Goal: Check status: Check status

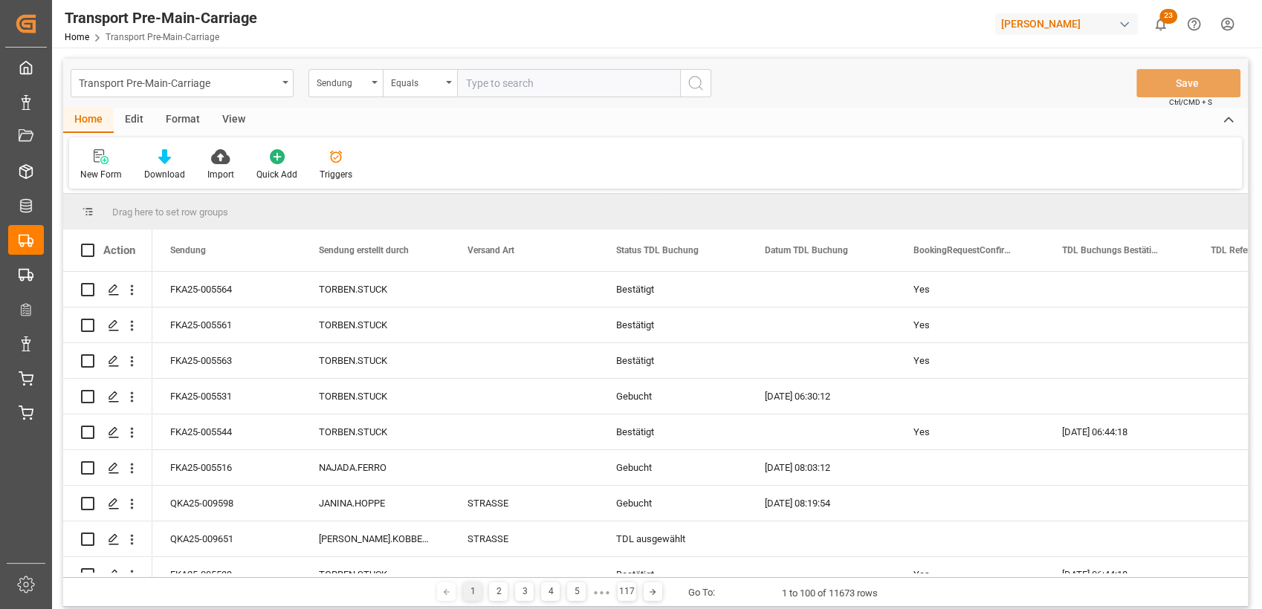
click at [189, 121] on div "Format" at bounding box center [183, 120] width 56 height 25
click at [98, 172] on div "Filter Rows" at bounding box center [102, 174] width 44 height 13
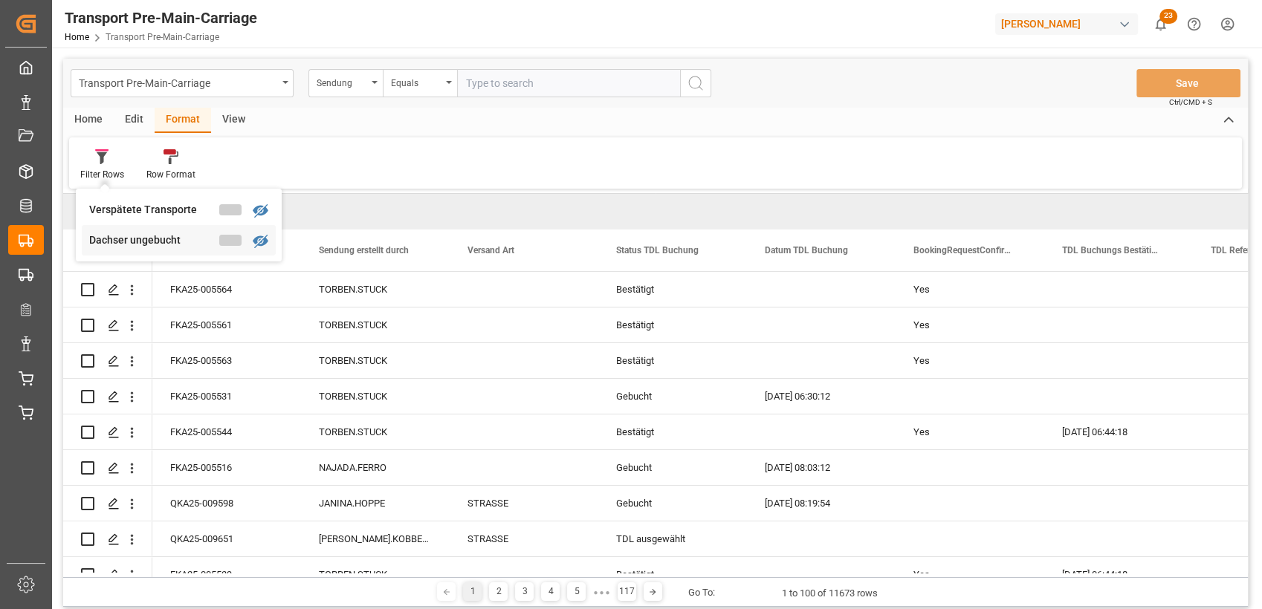
click at [140, 247] on div "Dachser ungebucht" at bounding box center [154, 241] width 130 height 16
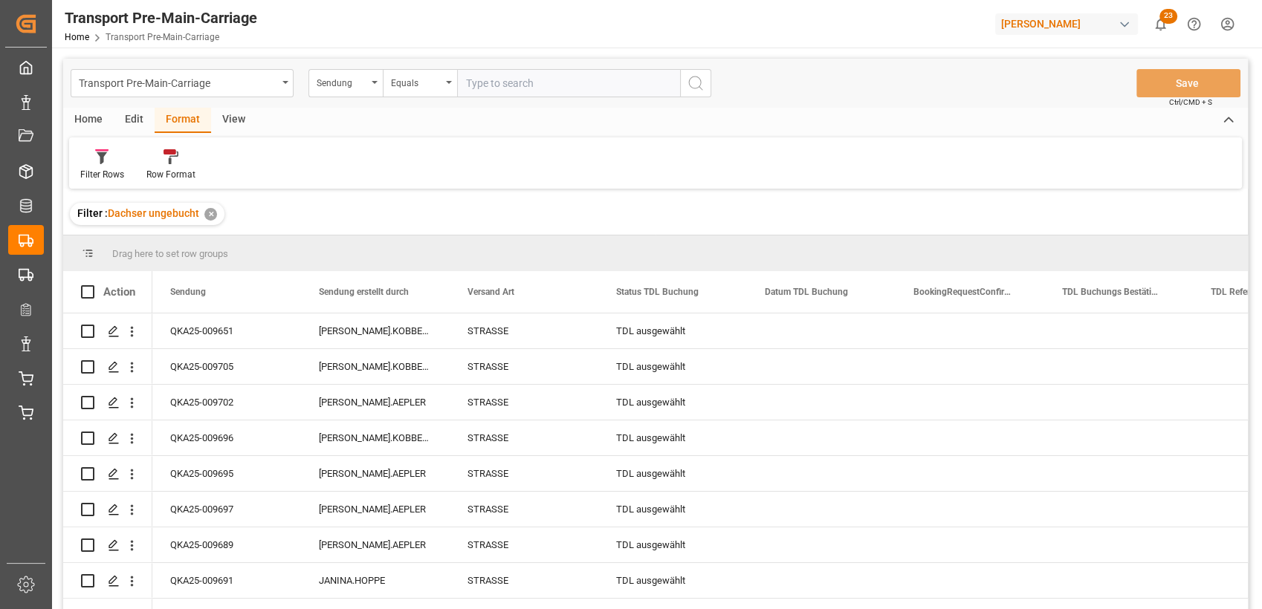
click at [229, 120] on div "View" at bounding box center [233, 120] width 45 height 25
click at [169, 158] on icon at bounding box center [168, 156] width 15 height 15
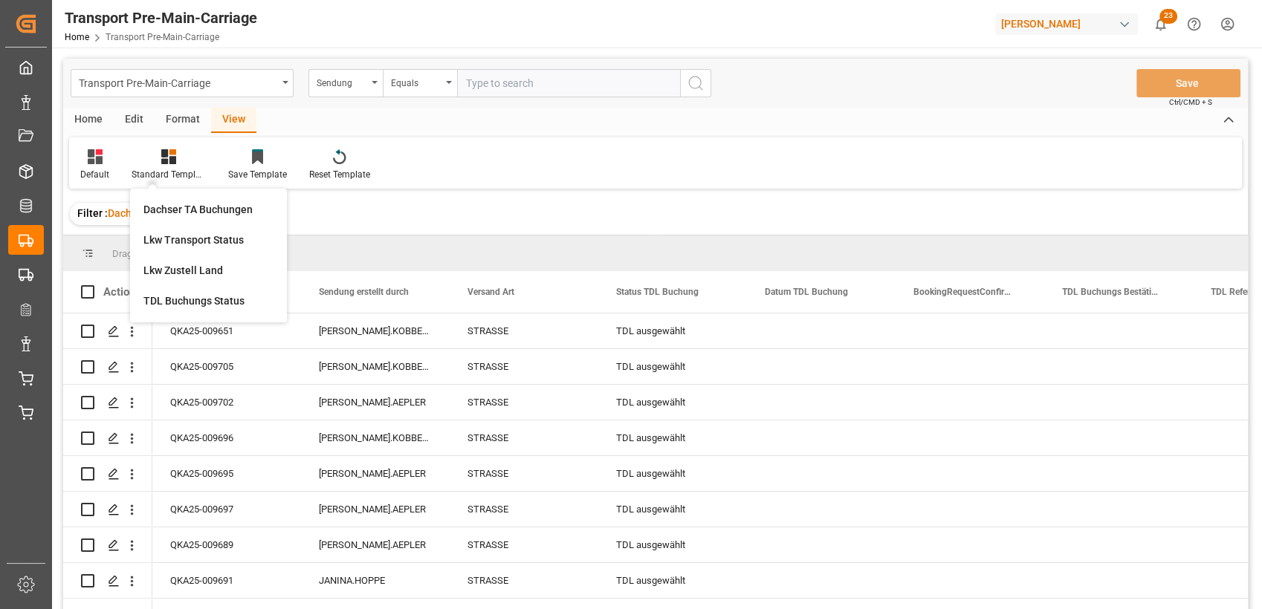
click at [5, 421] on div "Created by potrace 1.15, written by [PERSON_NAME] [DATE]-[DATE] Created by potr…" at bounding box center [631, 304] width 1262 height 609
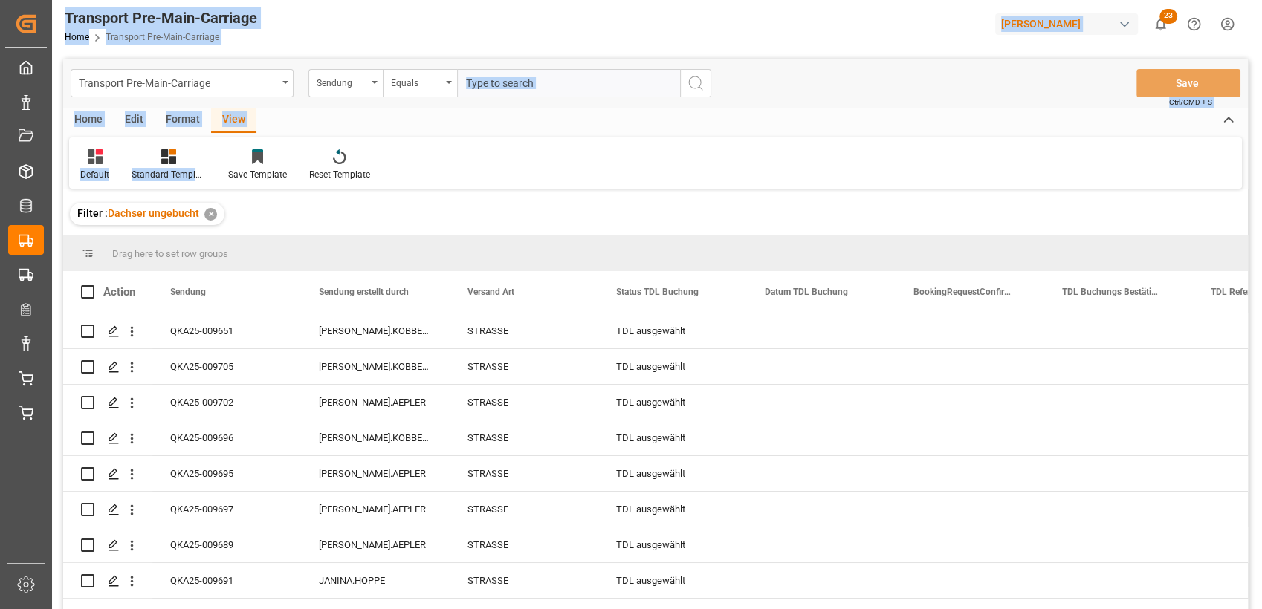
click at [239, 115] on div "View" at bounding box center [233, 120] width 45 height 25
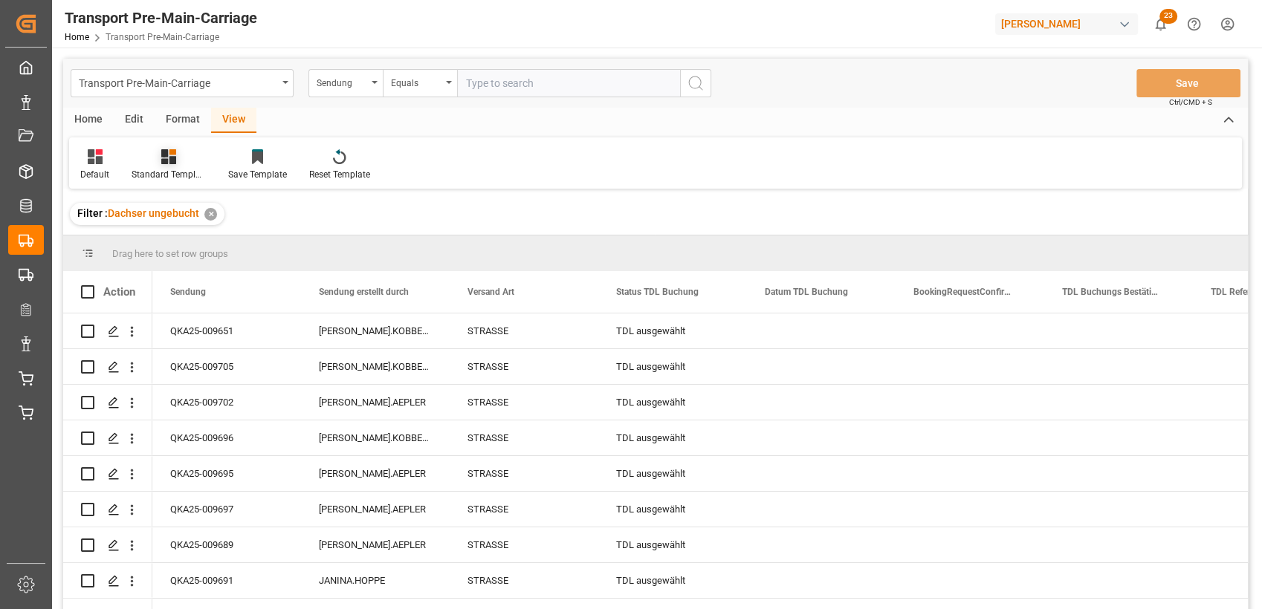
click at [175, 158] on div at bounding box center [169, 157] width 74 height 16
click at [190, 203] on div "Dachser TA Buchungen" at bounding box center [208, 210] width 130 height 16
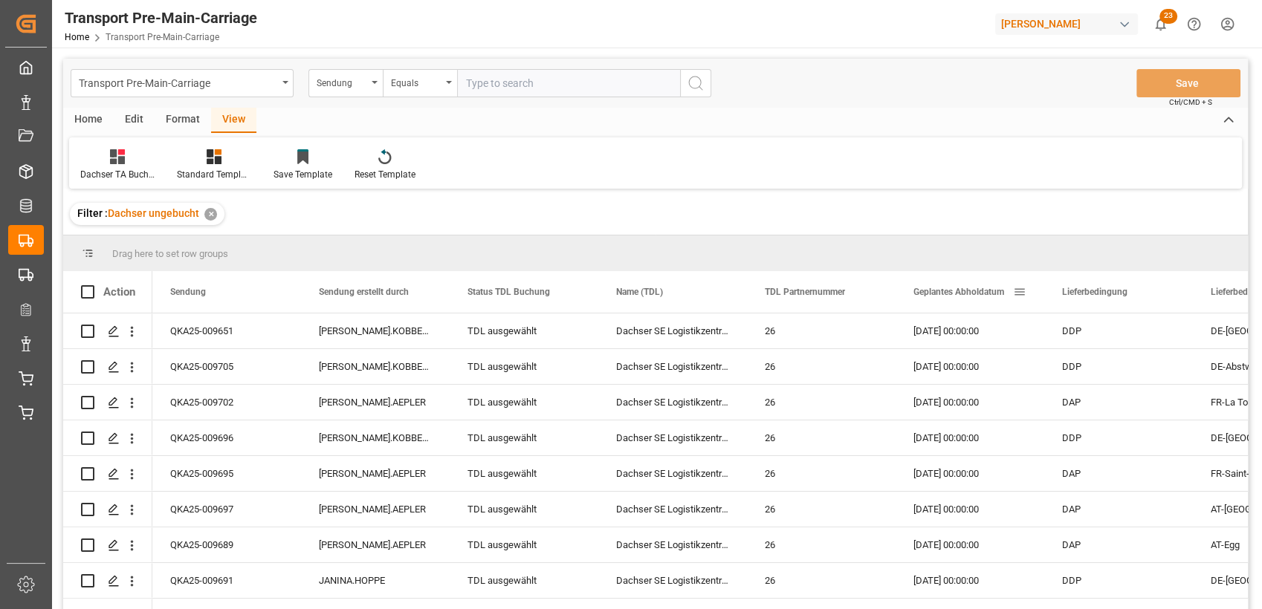
click at [945, 288] on span "Geplantes Abholdatum" at bounding box center [958, 292] width 91 height 10
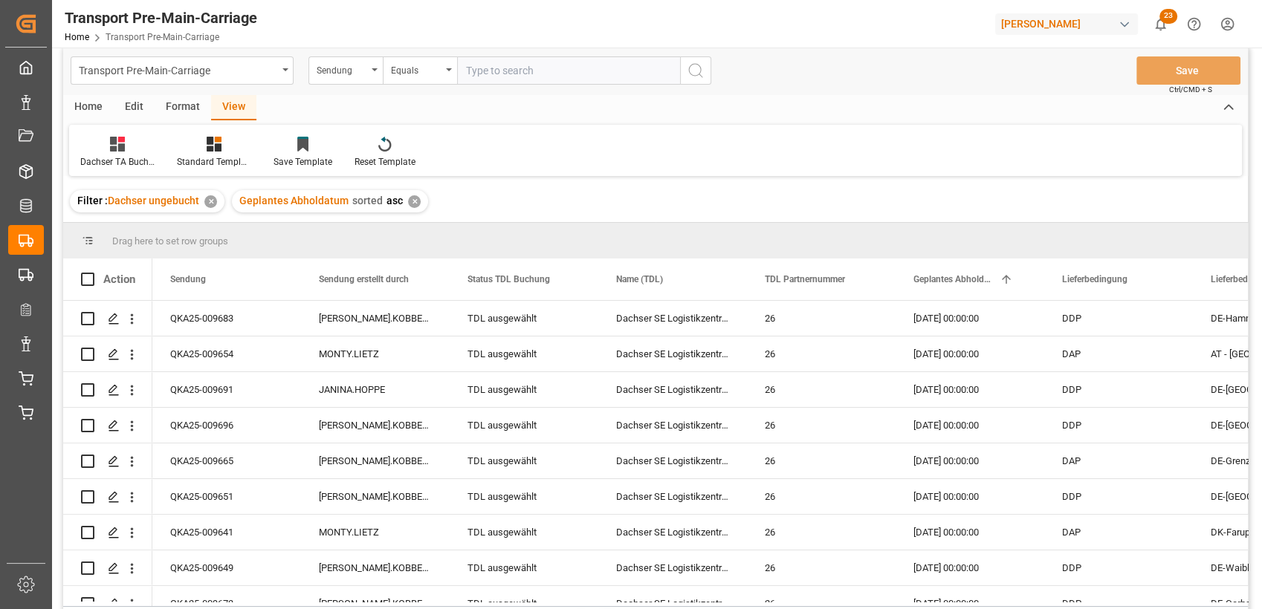
click at [91, 106] on div "Home" at bounding box center [88, 107] width 51 height 25
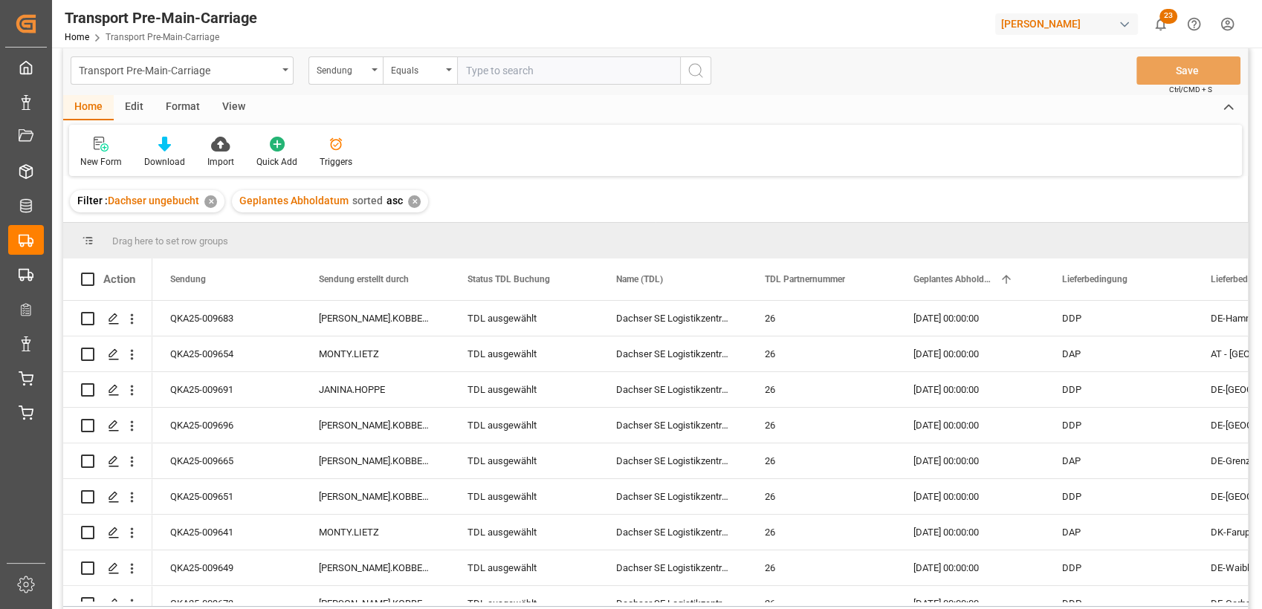
click at [42, 333] on div "Created by potrace 1.15, written by [PERSON_NAME] [DATE]-[DATE] Created by potr…" at bounding box center [631, 304] width 1262 height 609
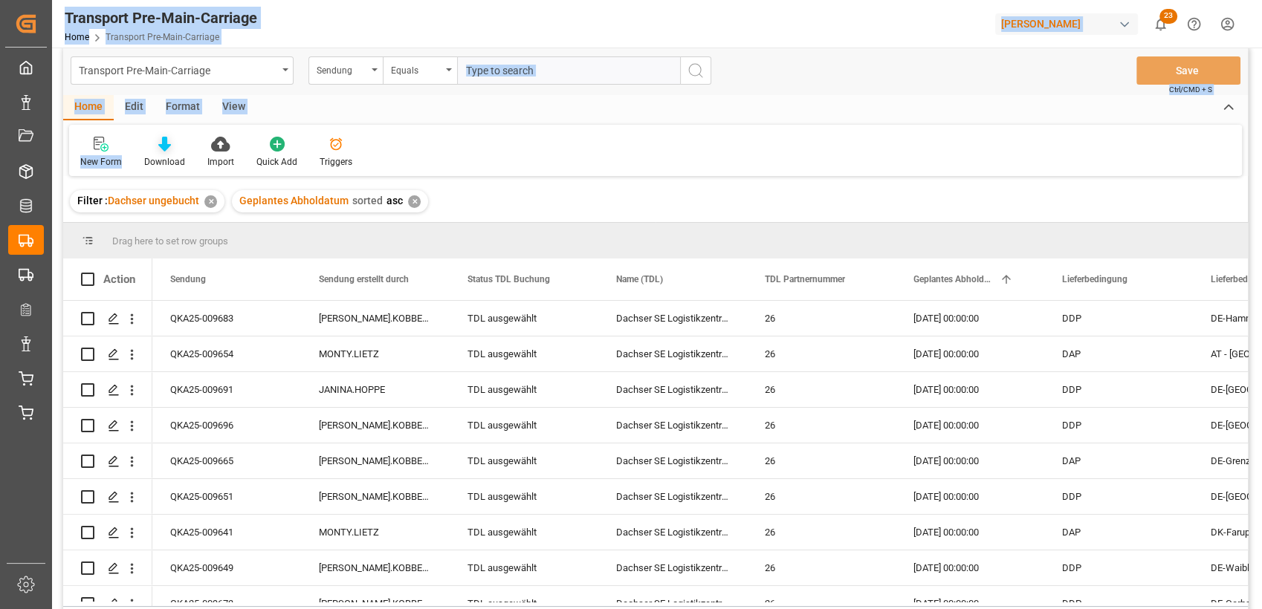
drag, startPoint x: 0, startPoint y: 398, endPoint x: 167, endPoint y: 146, distance: 302.3
click at [167, 146] on icon at bounding box center [164, 144] width 13 height 15
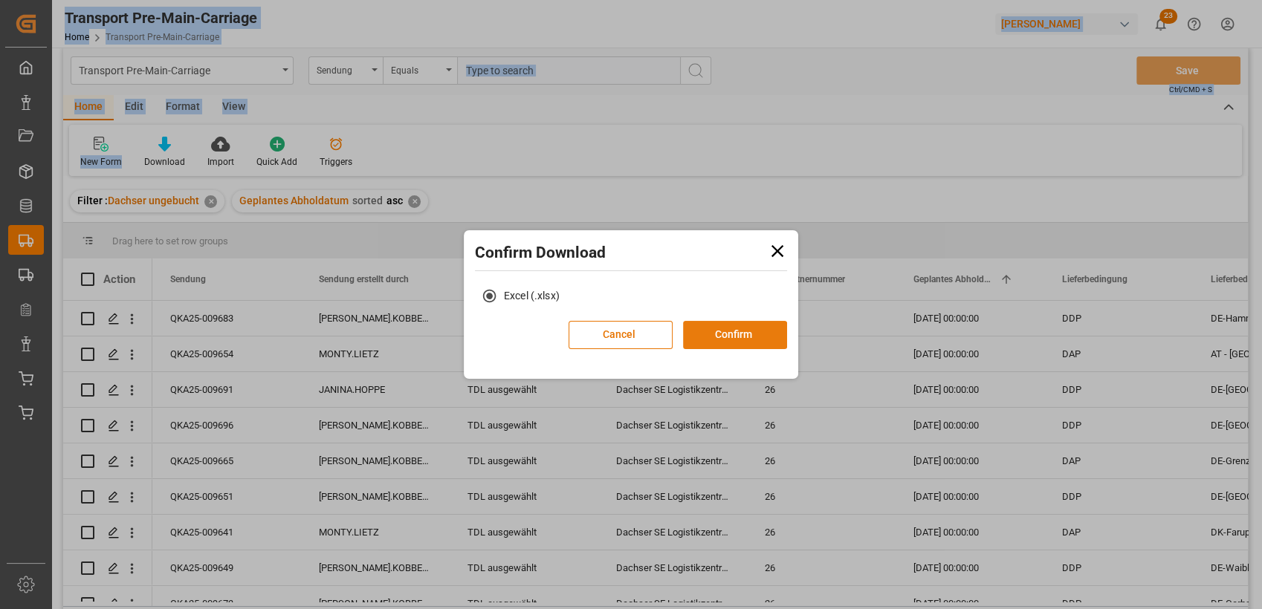
click at [712, 335] on button "Confirm" at bounding box center [735, 335] width 104 height 28
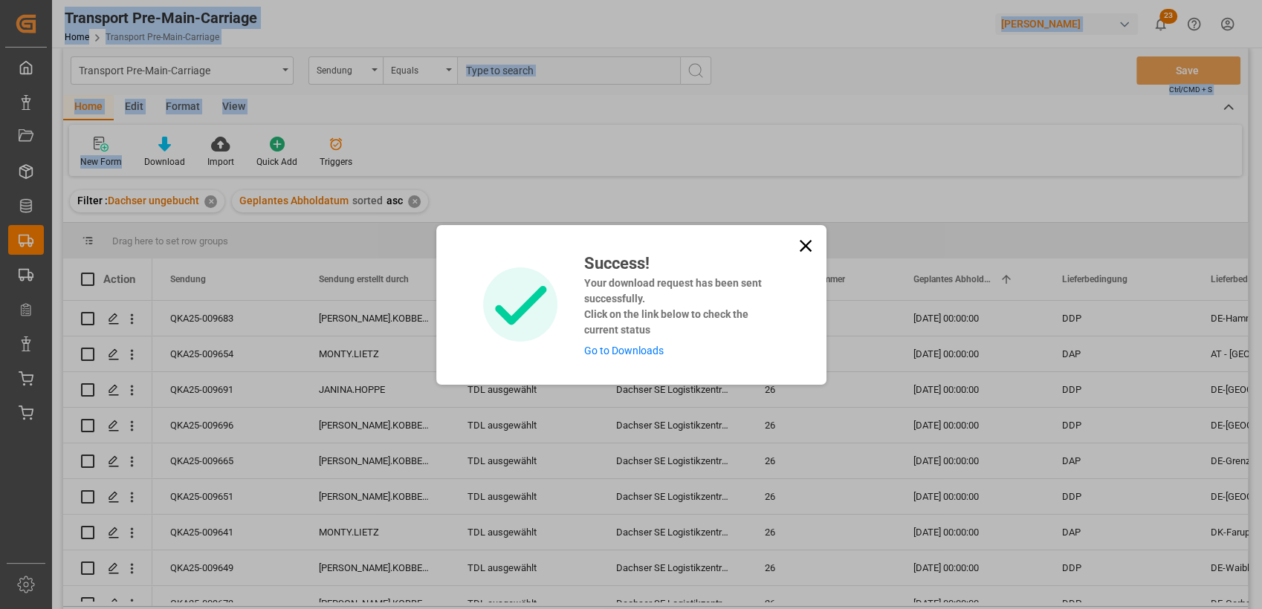
click at [802, 242] on icon at bounding box center [805, 245] width 12 height 12
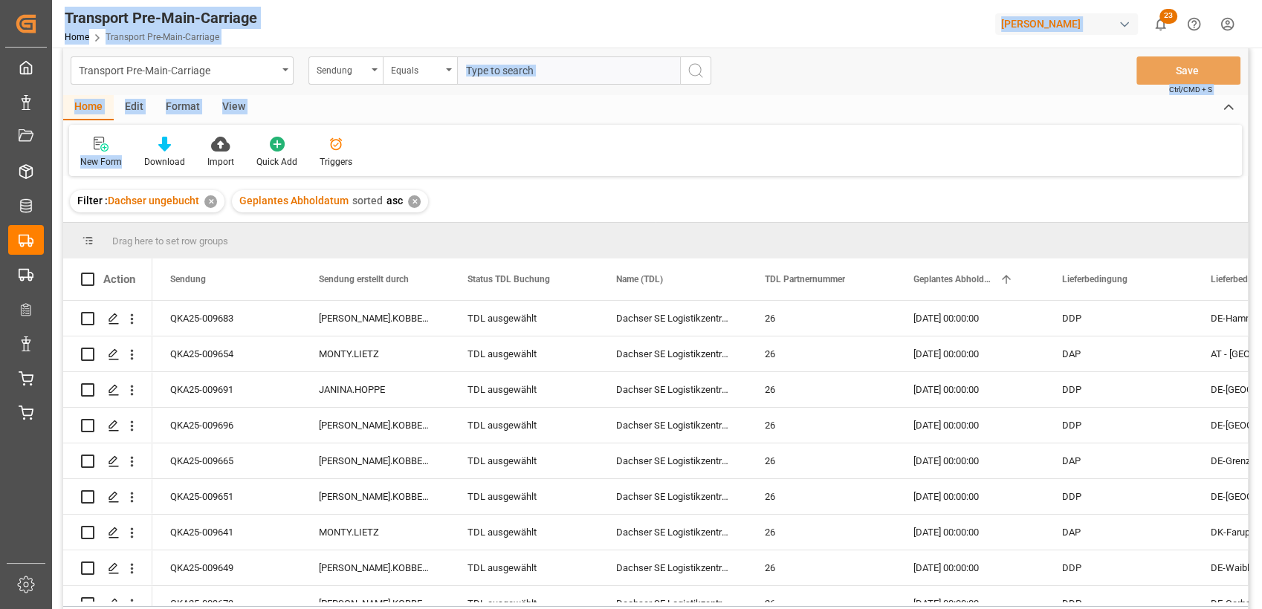
click at [465, 102] on div "Home Edit Format View" at bounding box center [655, 107] width 1184 height 25
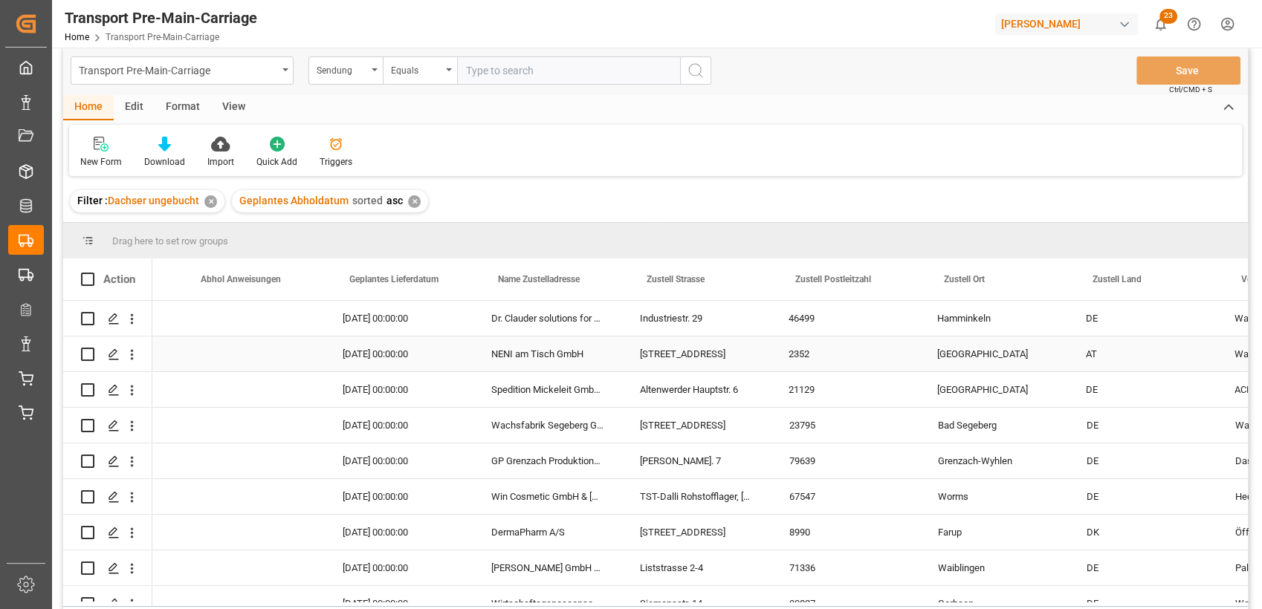
scroll to position [0, 2182]
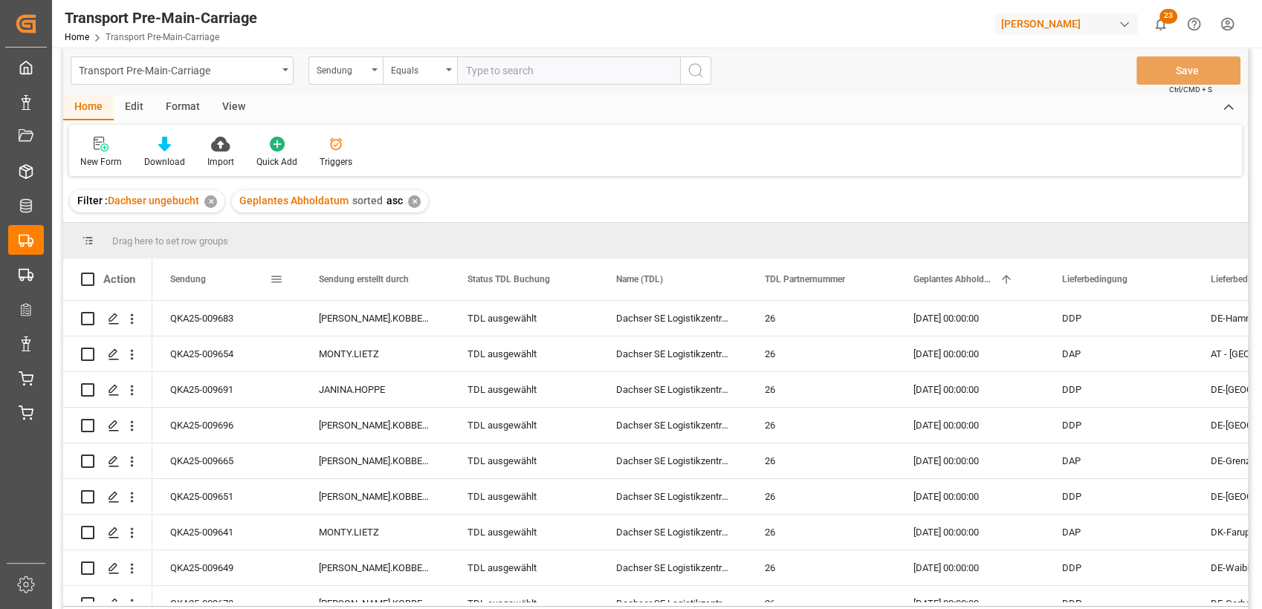
click at [276, 278] on span at bounding box center [276, 279] width 13 height 13
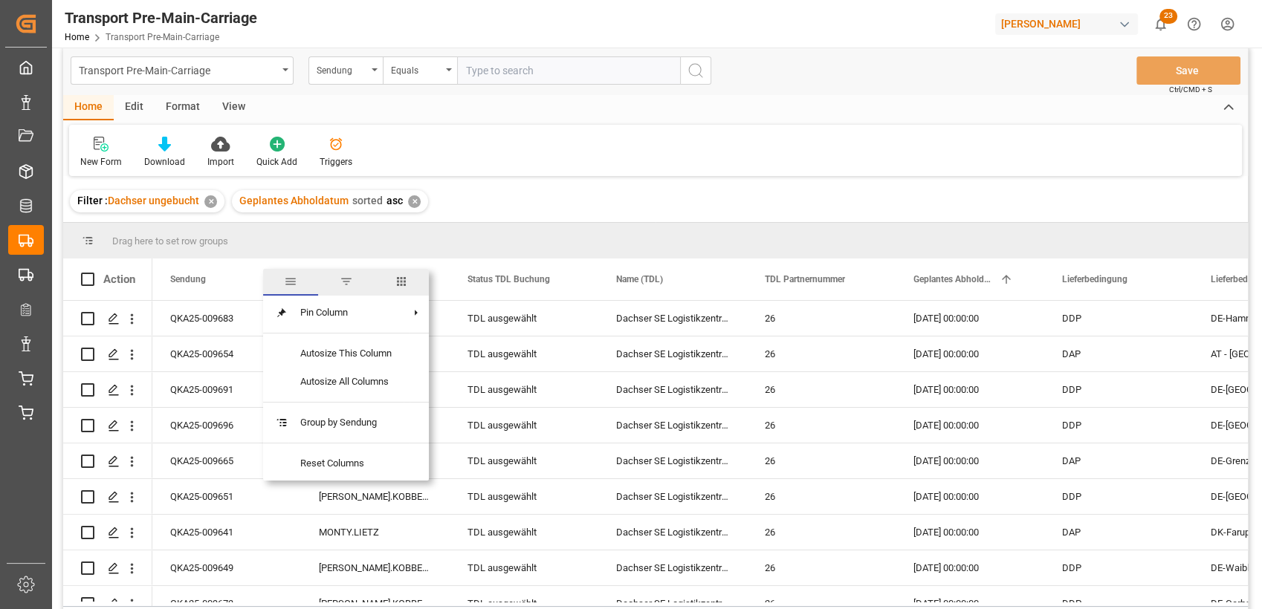
click at [400, 282] on span "columns" at bounding box center [401, 281] width 13 height 13
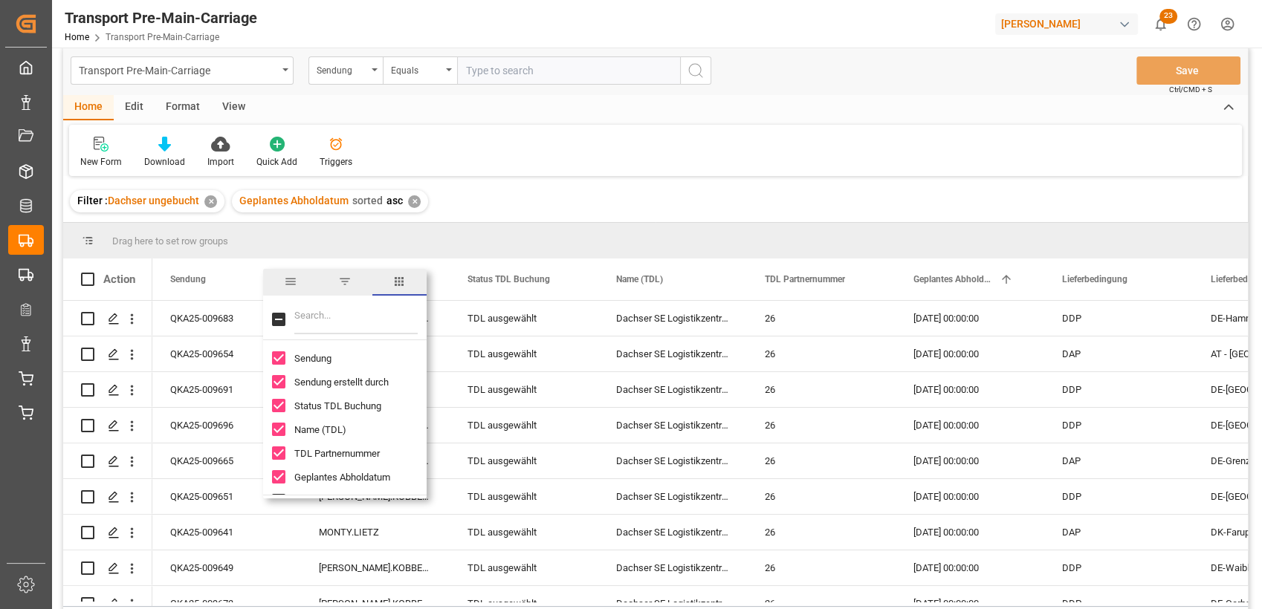
click at [209, 476] on div "Drag here to set row groups Drag here to set column labels Action Zusteller Tra…" at bounding box center [655, 414] width 1184 height 383
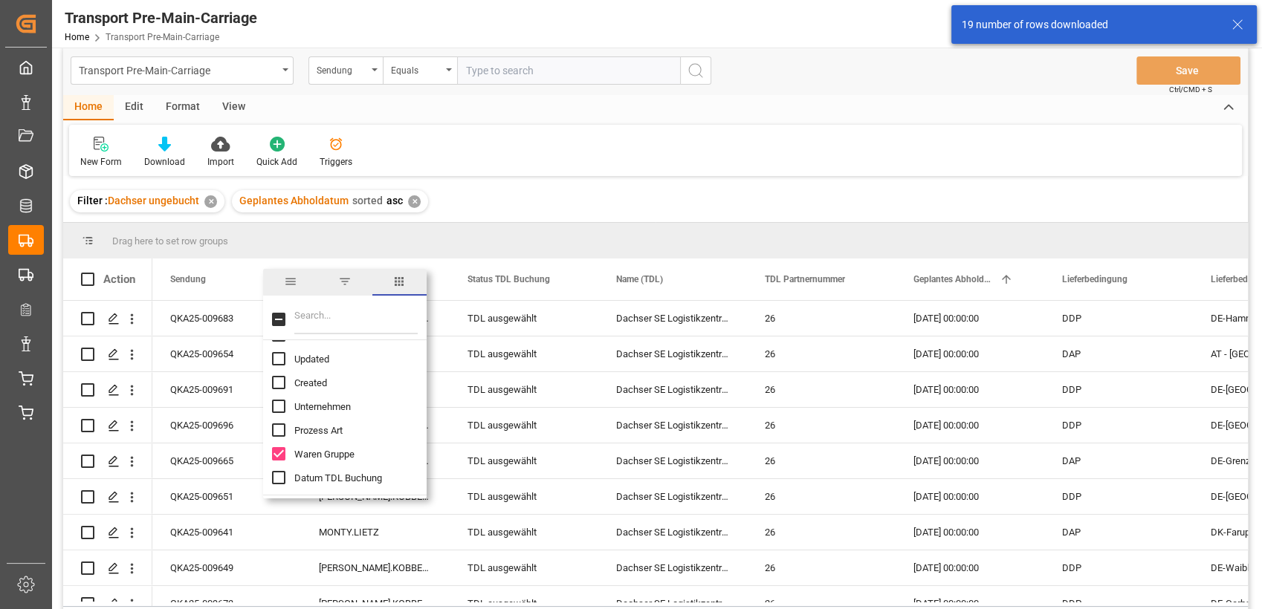
click at [272, 360] on input "Updated column toggle visibility (hidden)" at bounding box center [278, 358] width 13 height 13
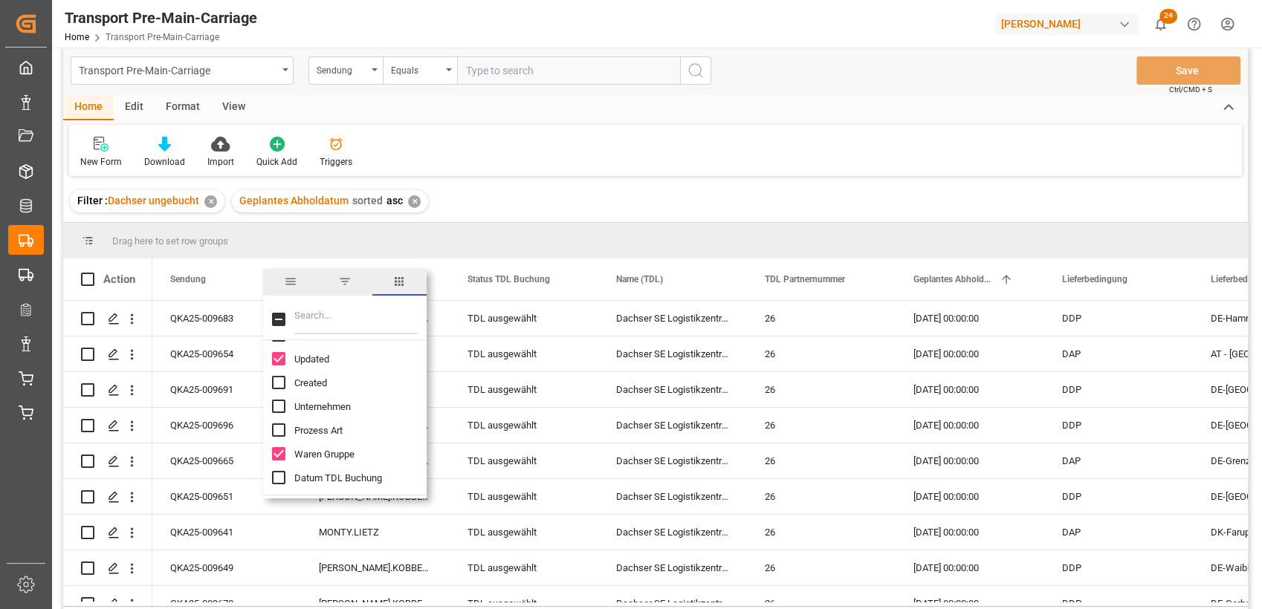
drag, startPoint x: 278, startPoint y: 380, endPoint x: 129, endPoint y: 651, distance: 309.3
click at [129, 609] on html "Created by potrace 1.15, written by [PERSON_NAME] [DATE]-[DATE] Created by potr…" at bounding box center [631, 304] width 1262 height 609
click at [279, 363] on input "Updated column toggle visibility (visible)" at bounding box center [278, 358] width 13 height 13
click at [276, 364] on input "Updated column toggle visibility (hidden)" at bounding box center [278, 358] width 13 height 13
checkbox input "true"
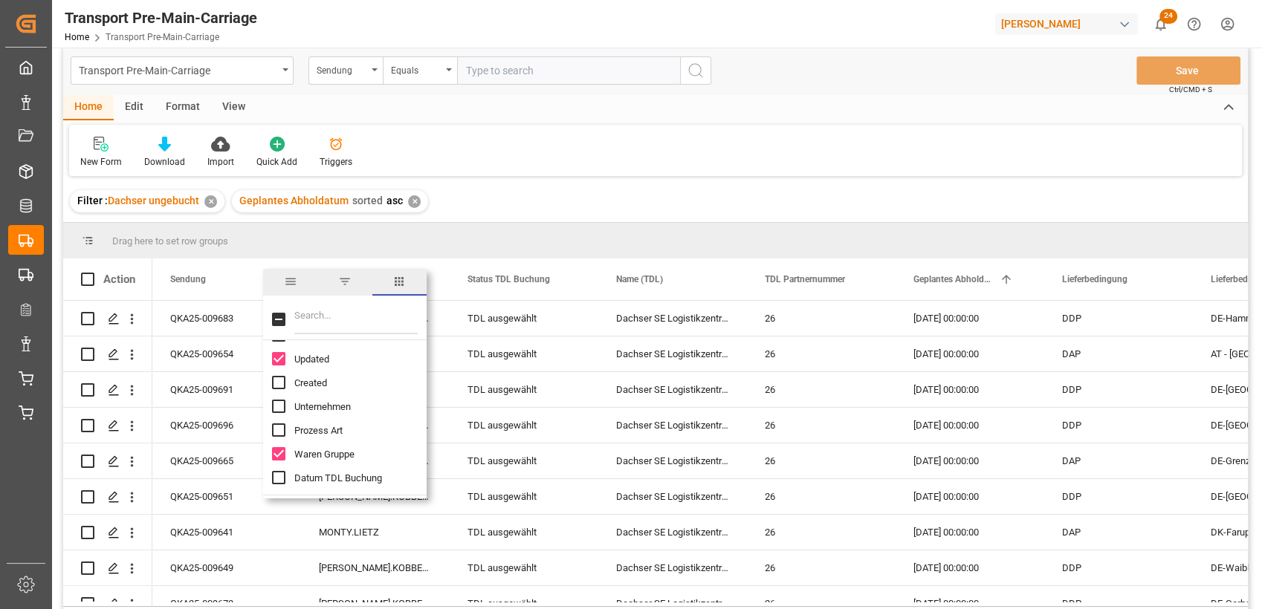
drag, startPoint x: 276, startPoint y: 387, endPoint x: 152, endPoint y: 608, distance: 253.2
click at [165, 591] on div "Drag here to set row groups Drag here to set column labels Action Zusteller Tra…" at bounding box center [655, 414] width 1184 height 383
click at [273, 380] on input "Created column toggle visibility (hidden)" at bounding box center [278, 382] width 13 height 13
checkbox input "true"
click at [558, 182] on div "Filter : Dachser ungebucht ✕ Geplantes Abholdatum sorted asc ✕" at bounding box center [655, 202] width 1184 height 42
